Goal: Find specific page/section: Find specific page/section

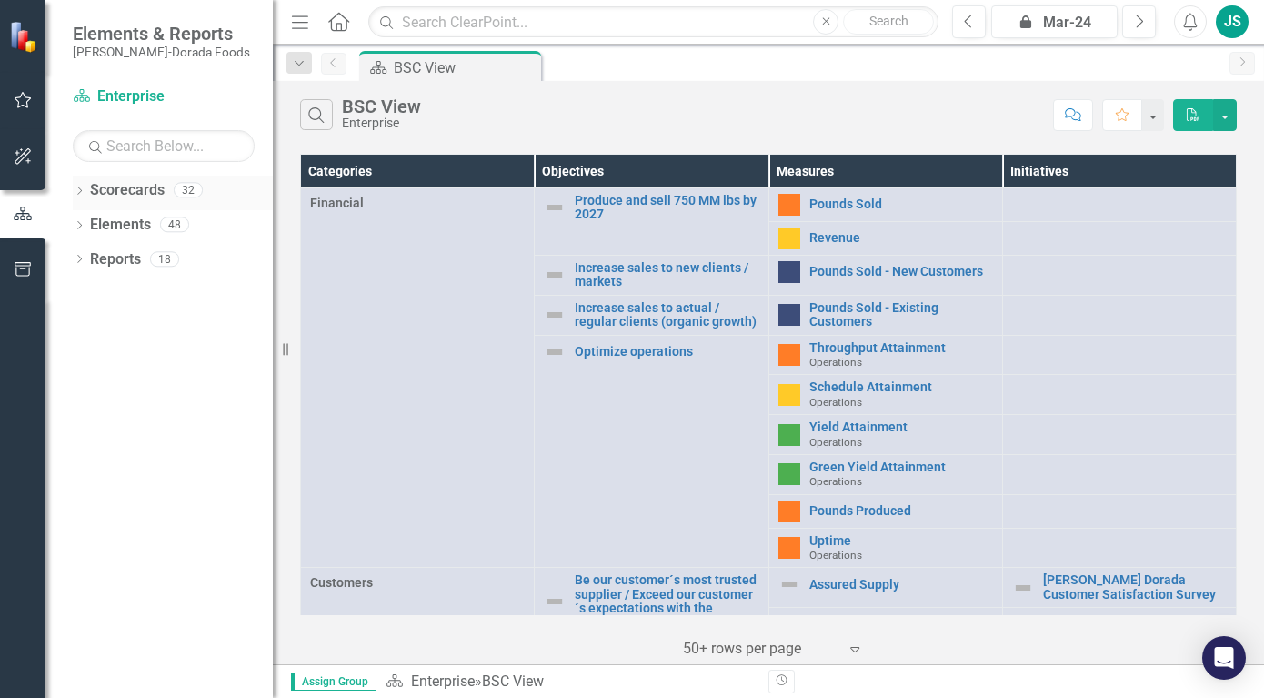
click at [124, 195] on link "Scorecards" at bounding box center [127, 190] width 75 height 21
click at [78, 187] on icon "Dropdown" at bounding box center [79, 192] width 13 height 10
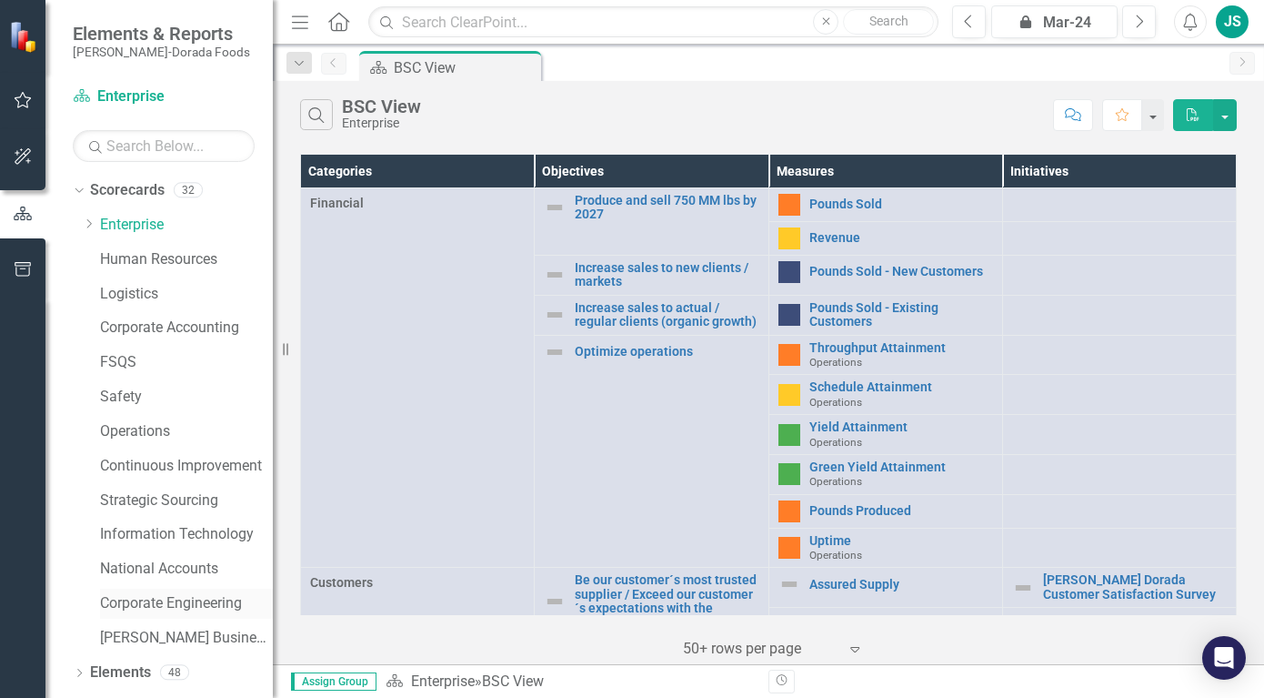
click at [145, 599] on link "Corporate Engineering" at bounding box center [186, 603] width 173 height 21
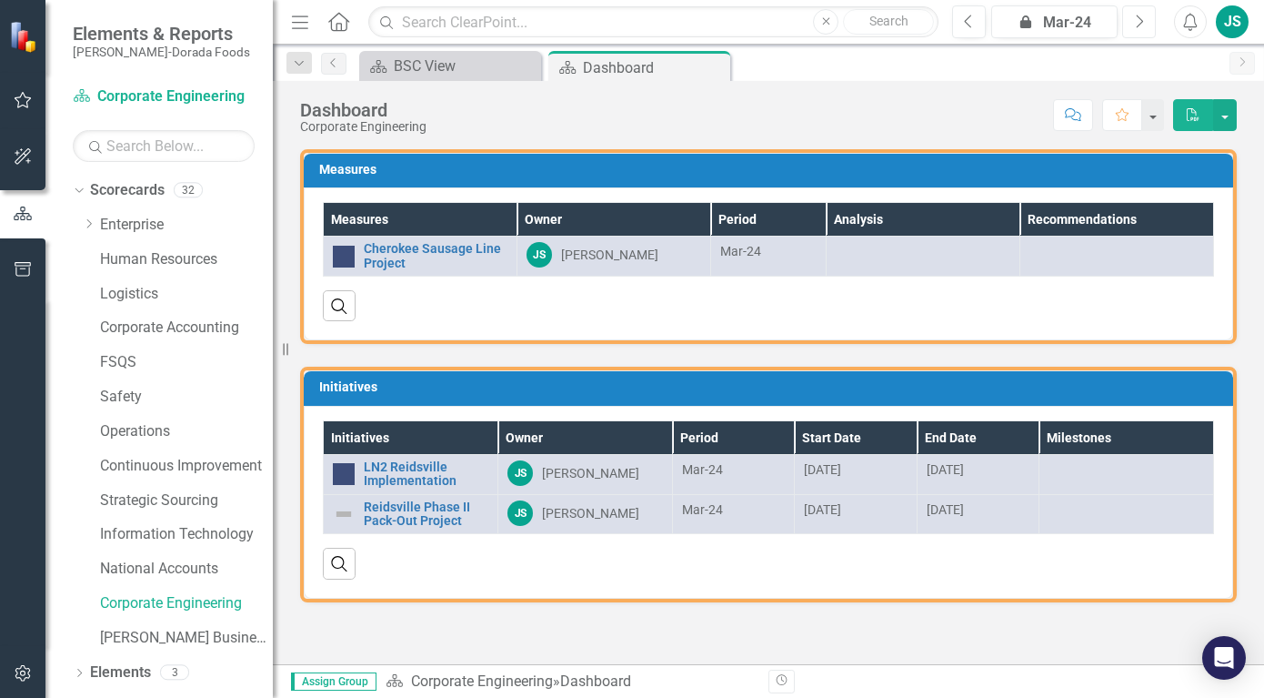
click at [1142, 26] on icon "Next" at bounding box center [1139, 22] width 10 height 16
click at [1142, 24] on icon "Next" at bounding box center [1139, 22] width 10 height 16
click at [1141, 21] on icon "Next" at bounding box center [1139, 22] width 10 height 16
click at [1140, 17] on icon "button" at bounding box center [1140, 21] width 7 height 13
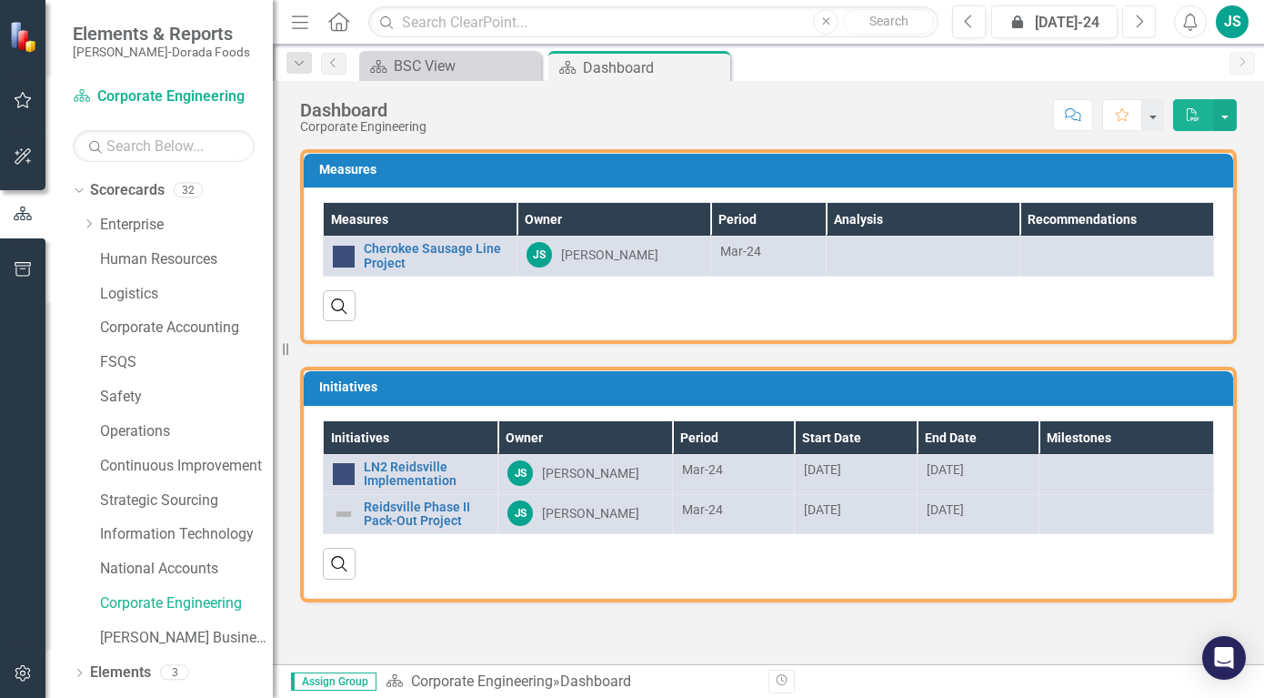
click at [1139, 16] on icon "button" at bounding box center [1140, 21] width 7 height 13
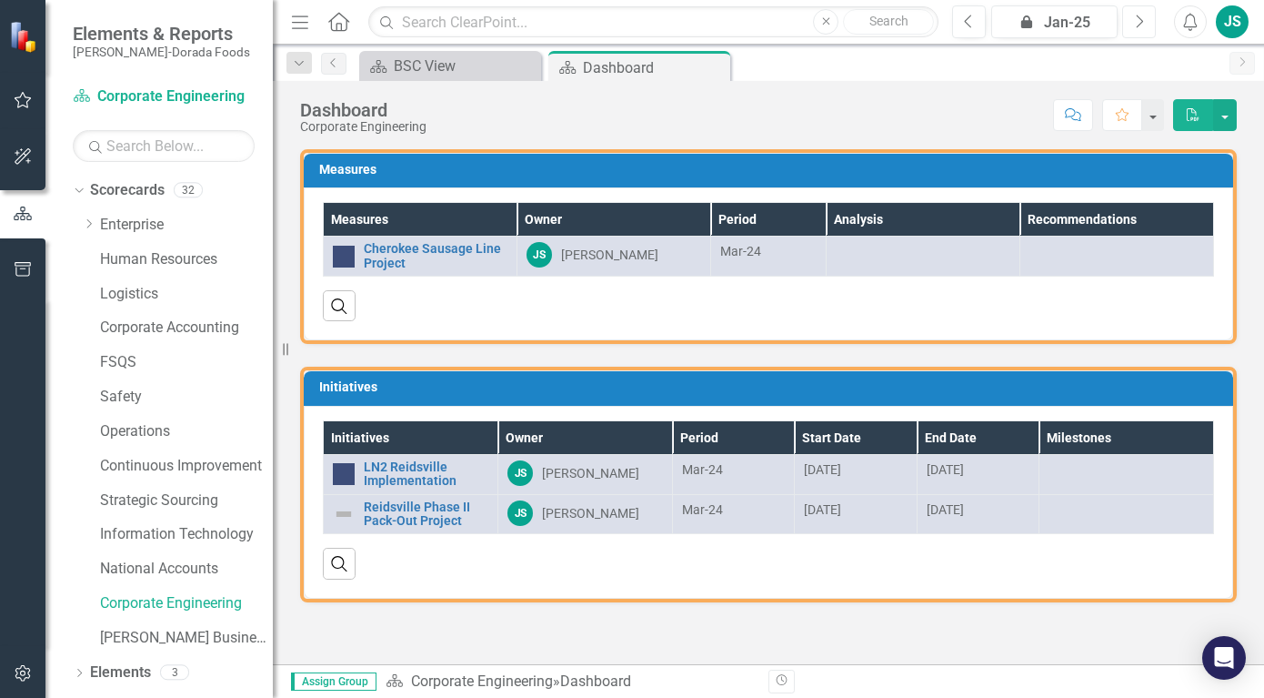
click at [1139, 16] on icon "button" at bounding box center [1140, 21] width 7 height 13
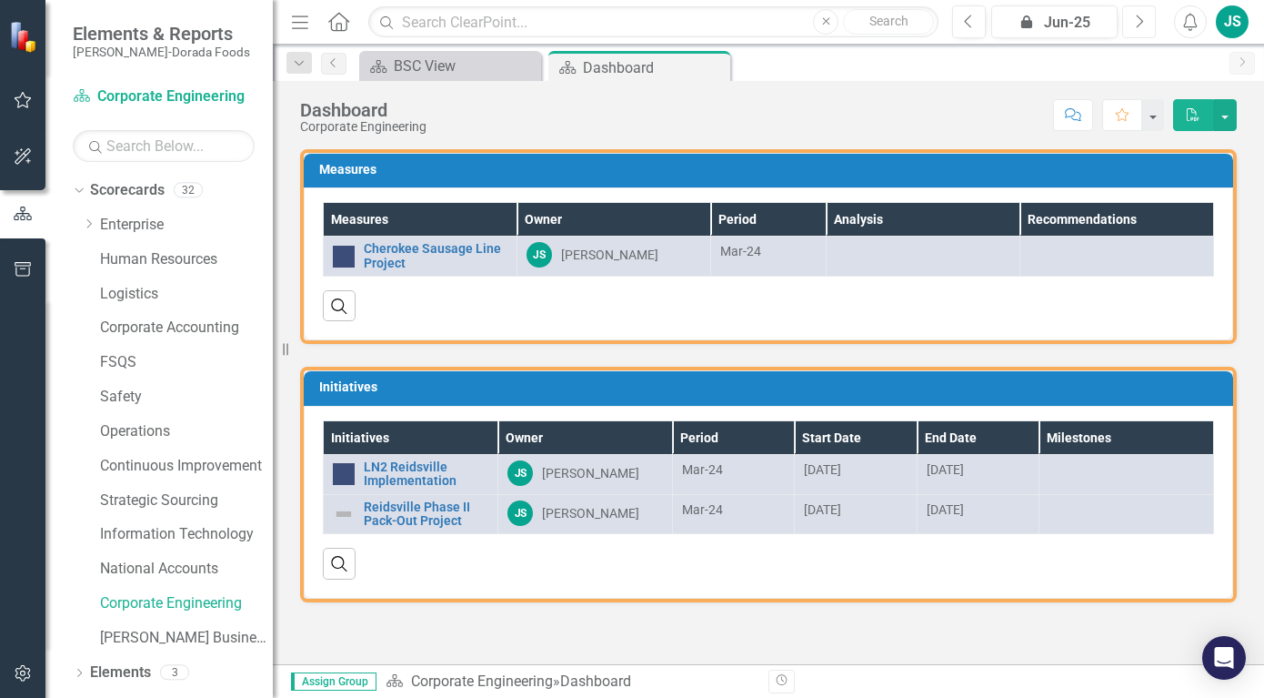
click at [1139, 16] on icon "button" at bounding box center [1140, 21] width 7 height 13
